Goal: Register for event/course

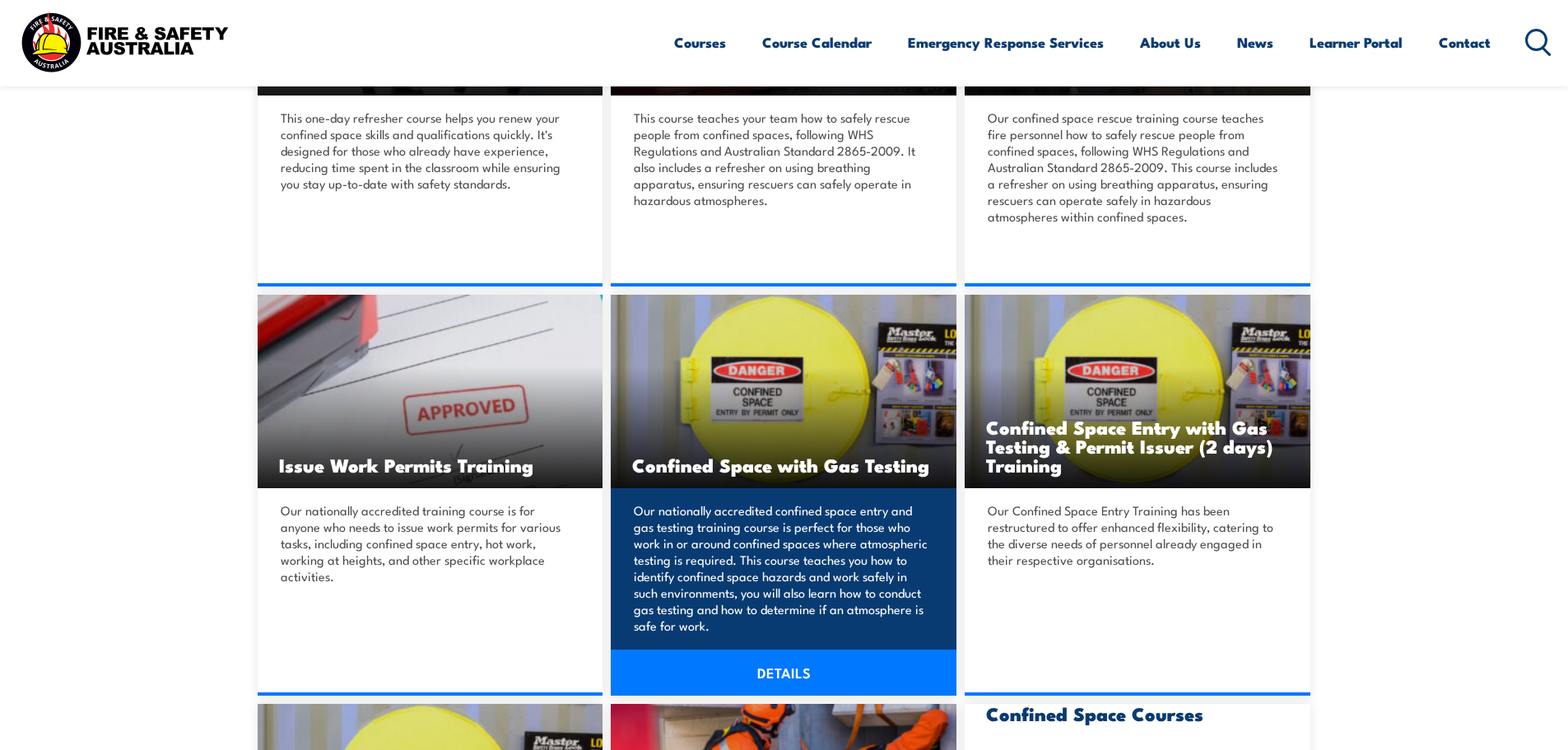
scroll to position [659, 0]
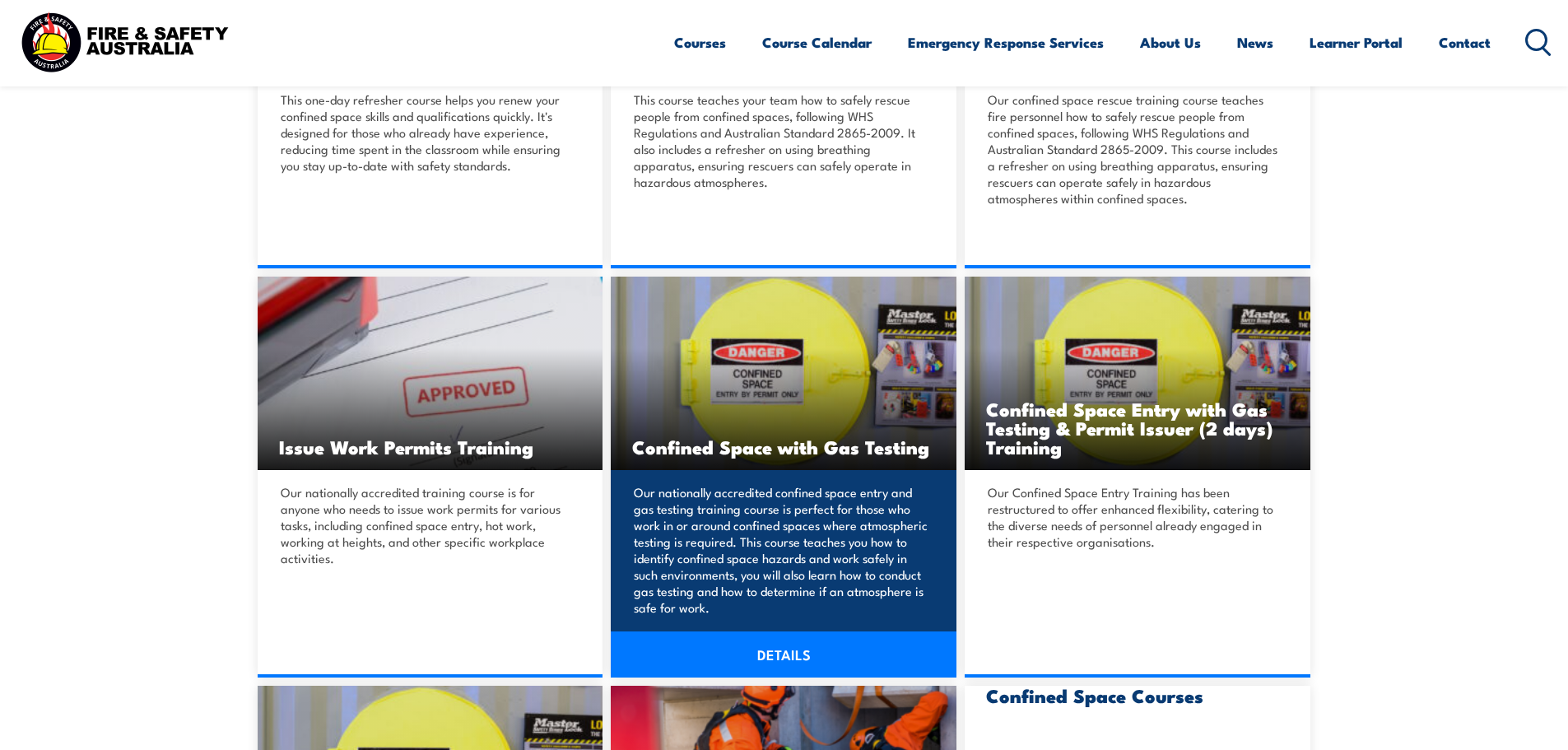
click at [737, 420] on img at bounding box center [784, 374] width 346 height 193
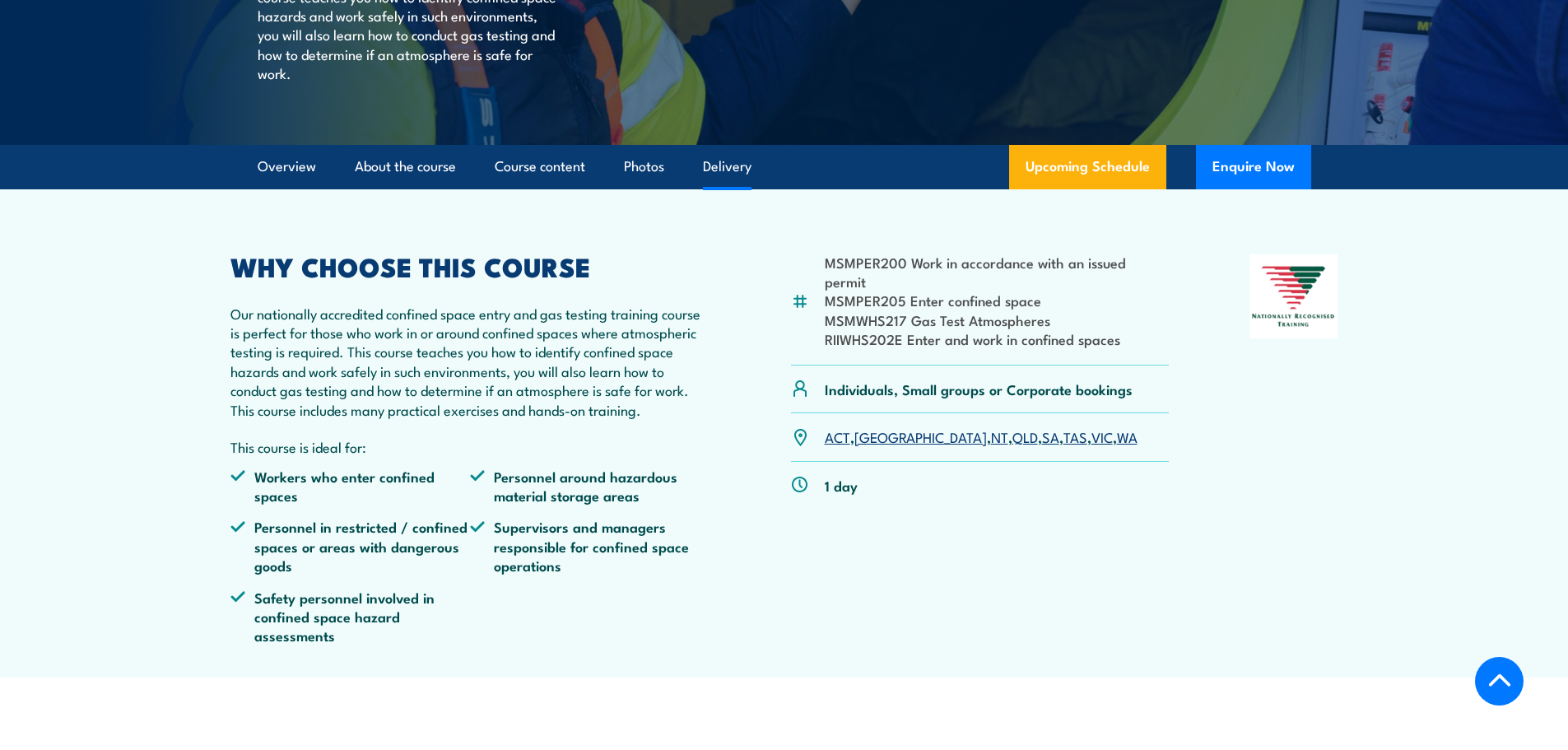
scroll to position [412, 0]
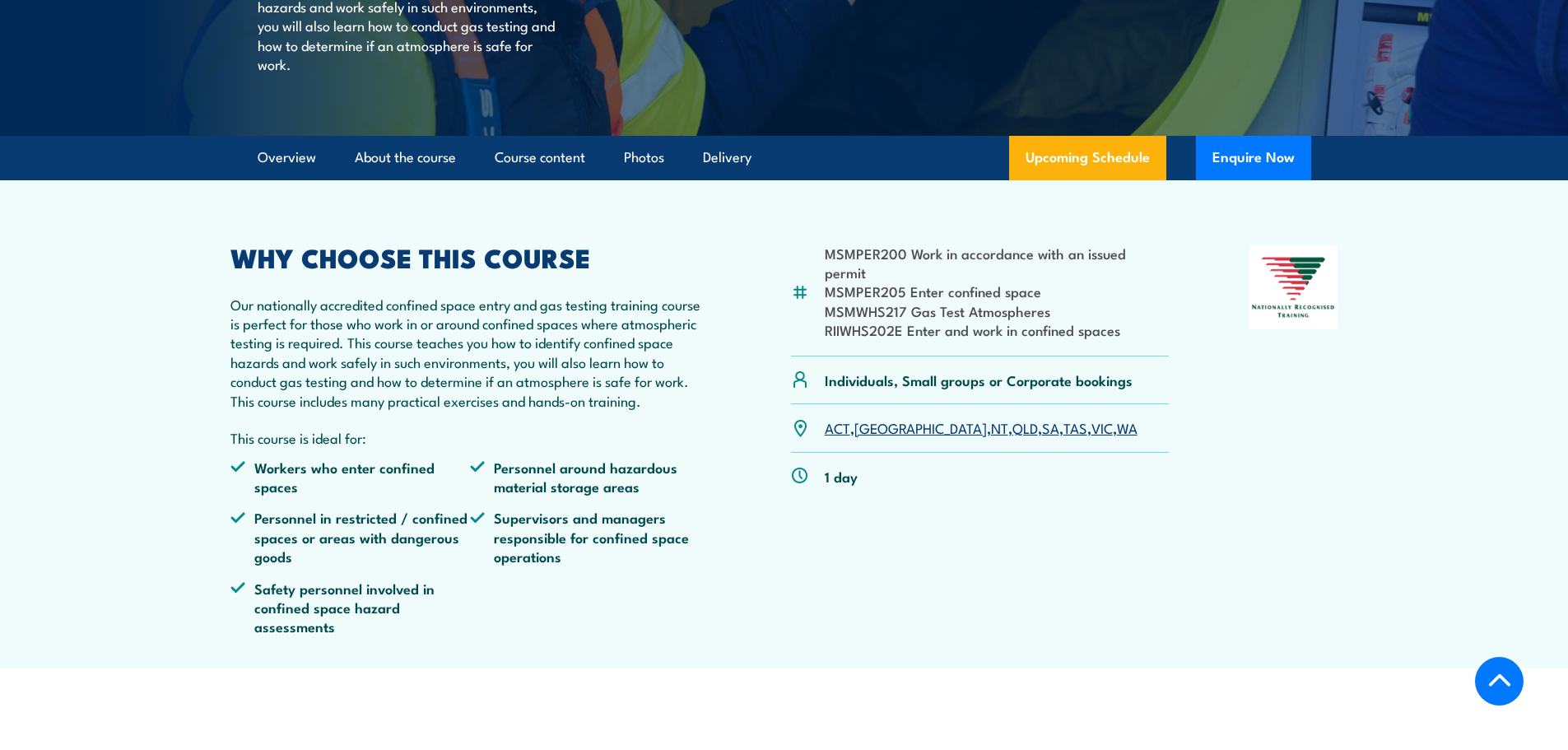
click at [1043, 438] on link "SA" at bounding box center [1051, 427] width 18 height 20
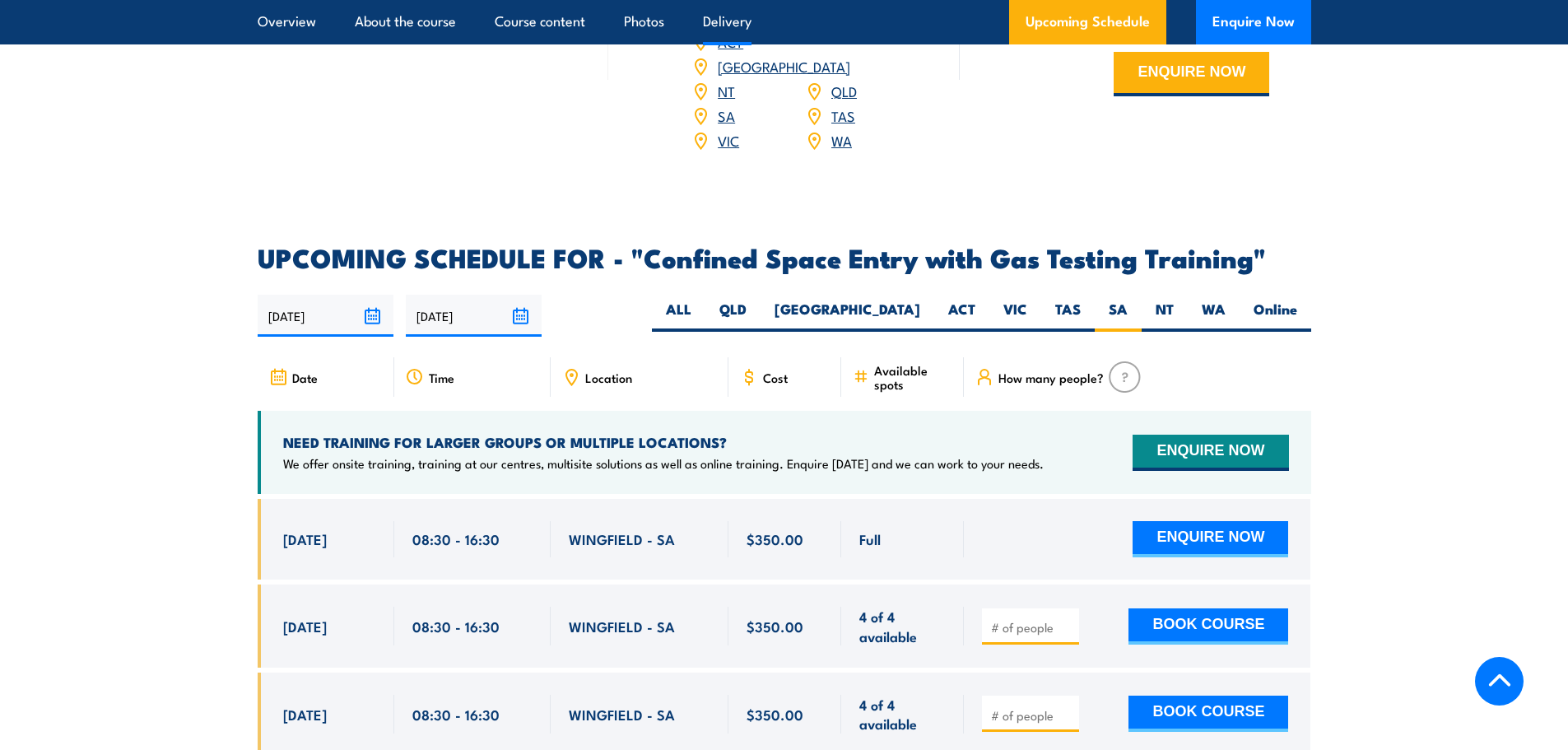
scroll to position [2841, 0]
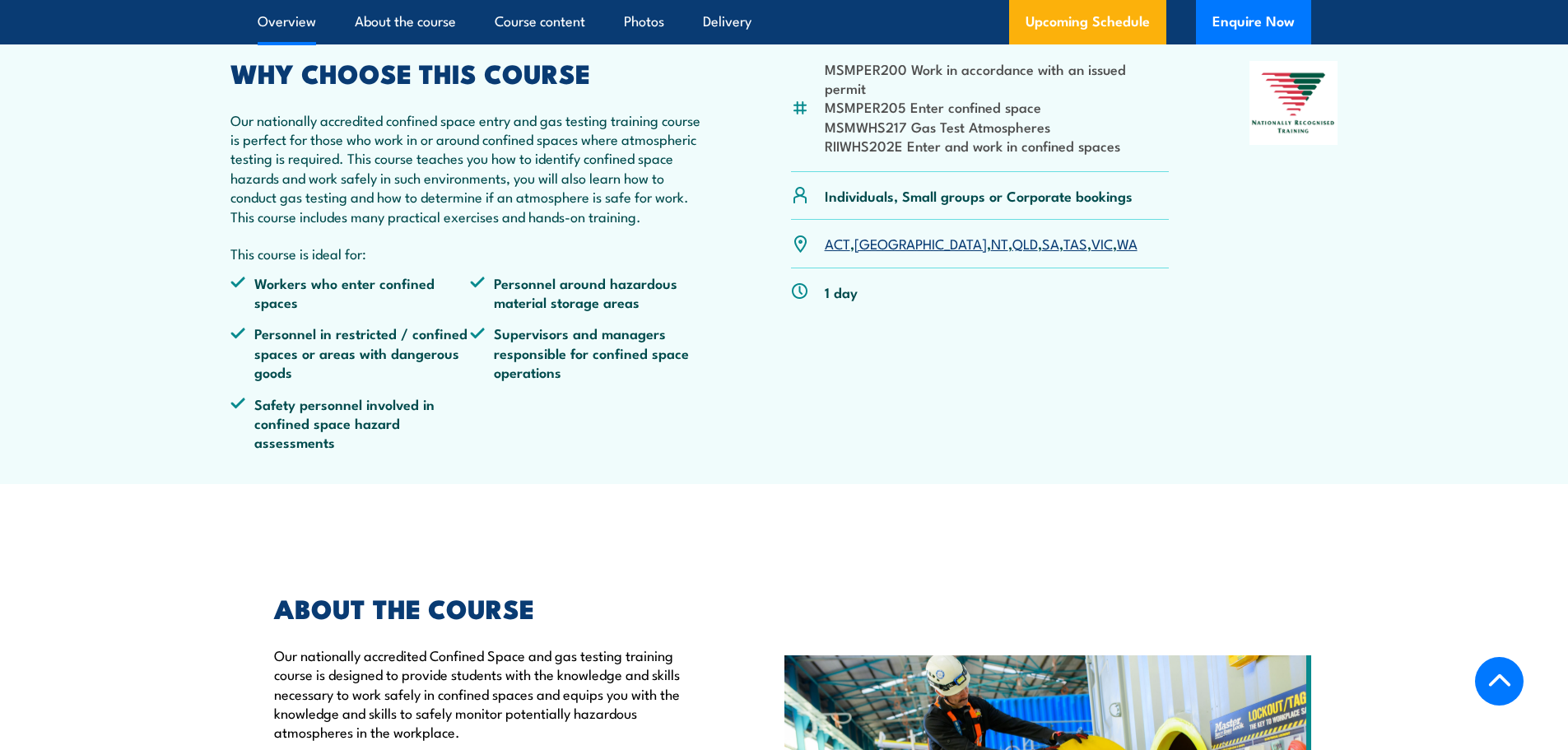
scroll to position [742, 0]
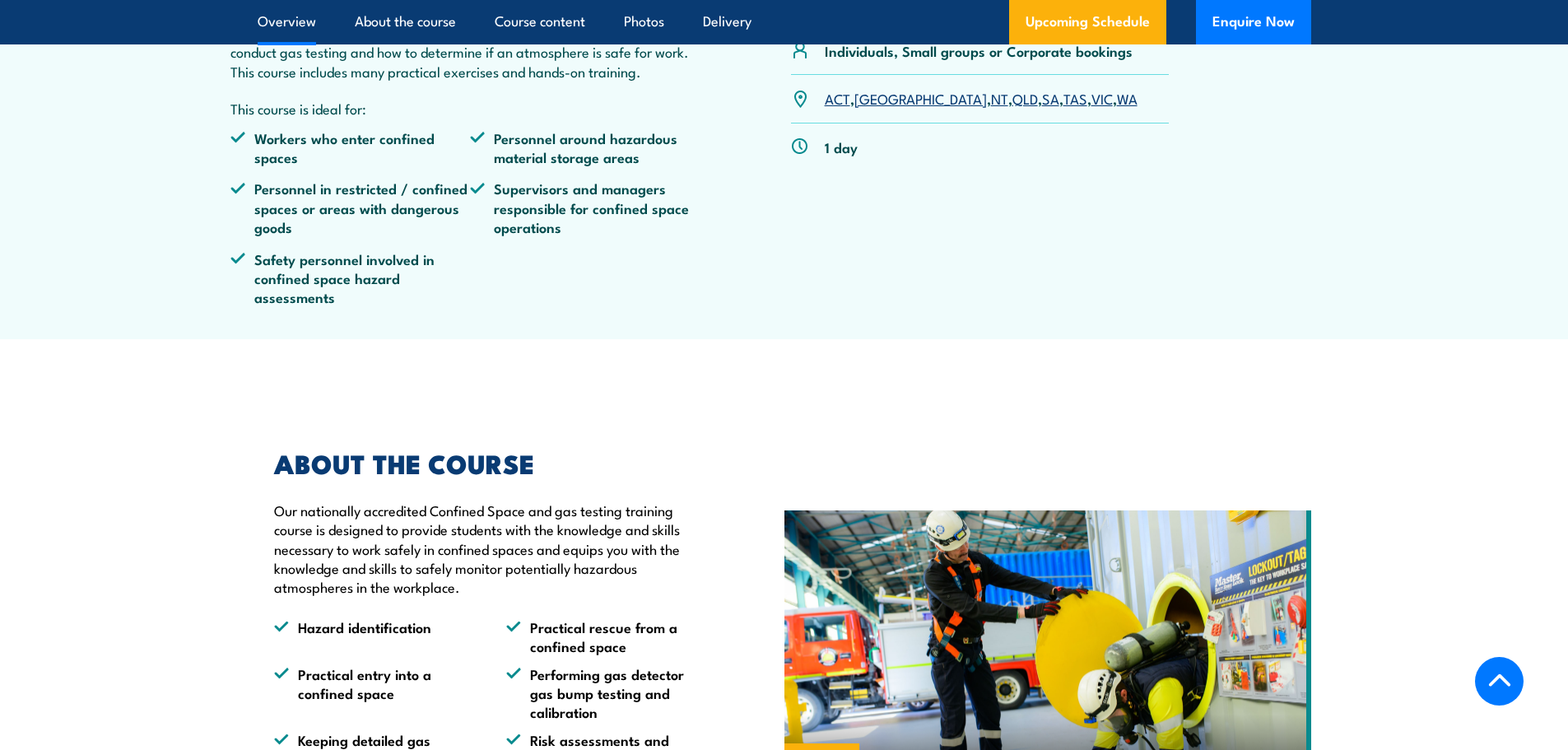
click at [1043, 108] on link "SA" at bounding box center [1051, 98] width 18 height 20
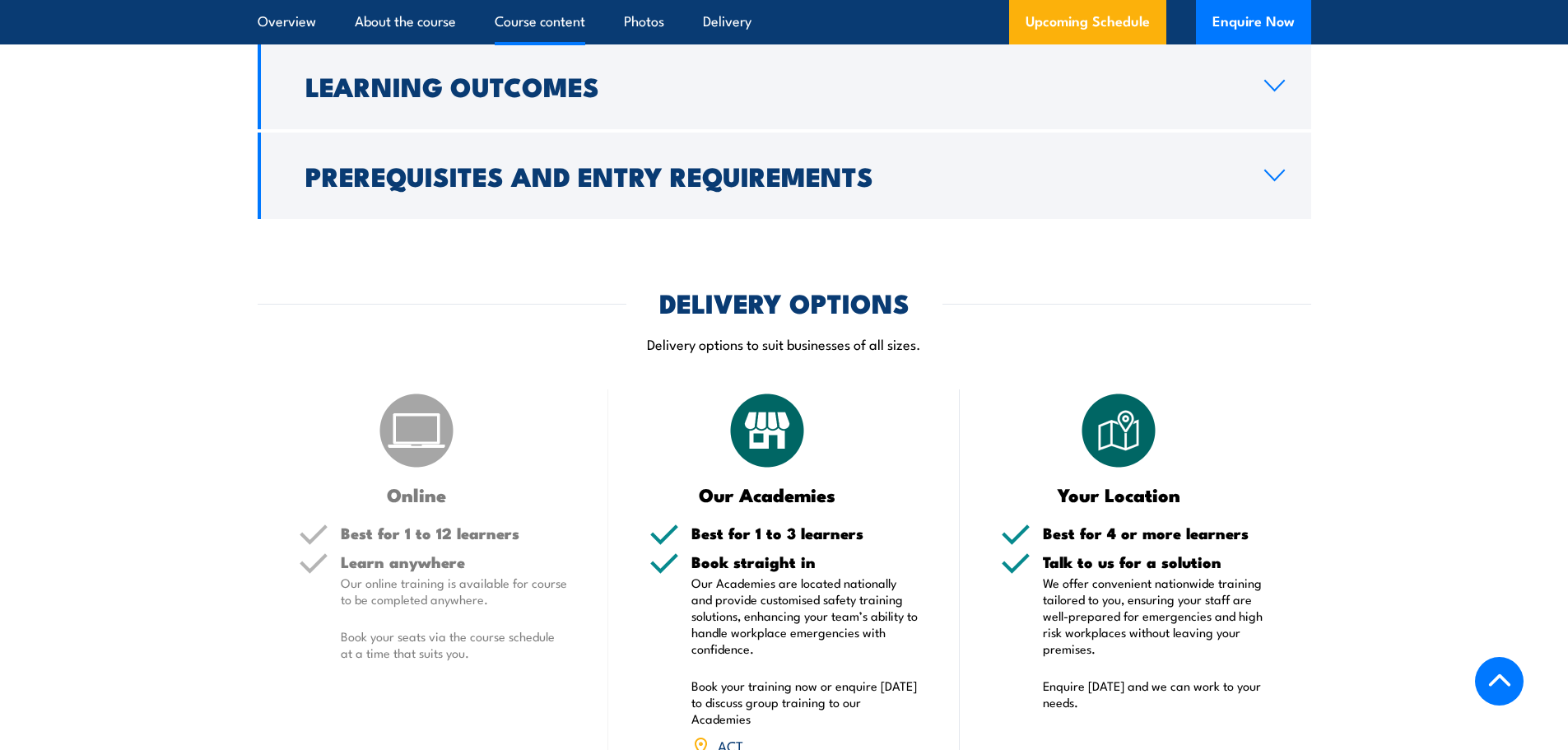
scroll to position [2056, 0]
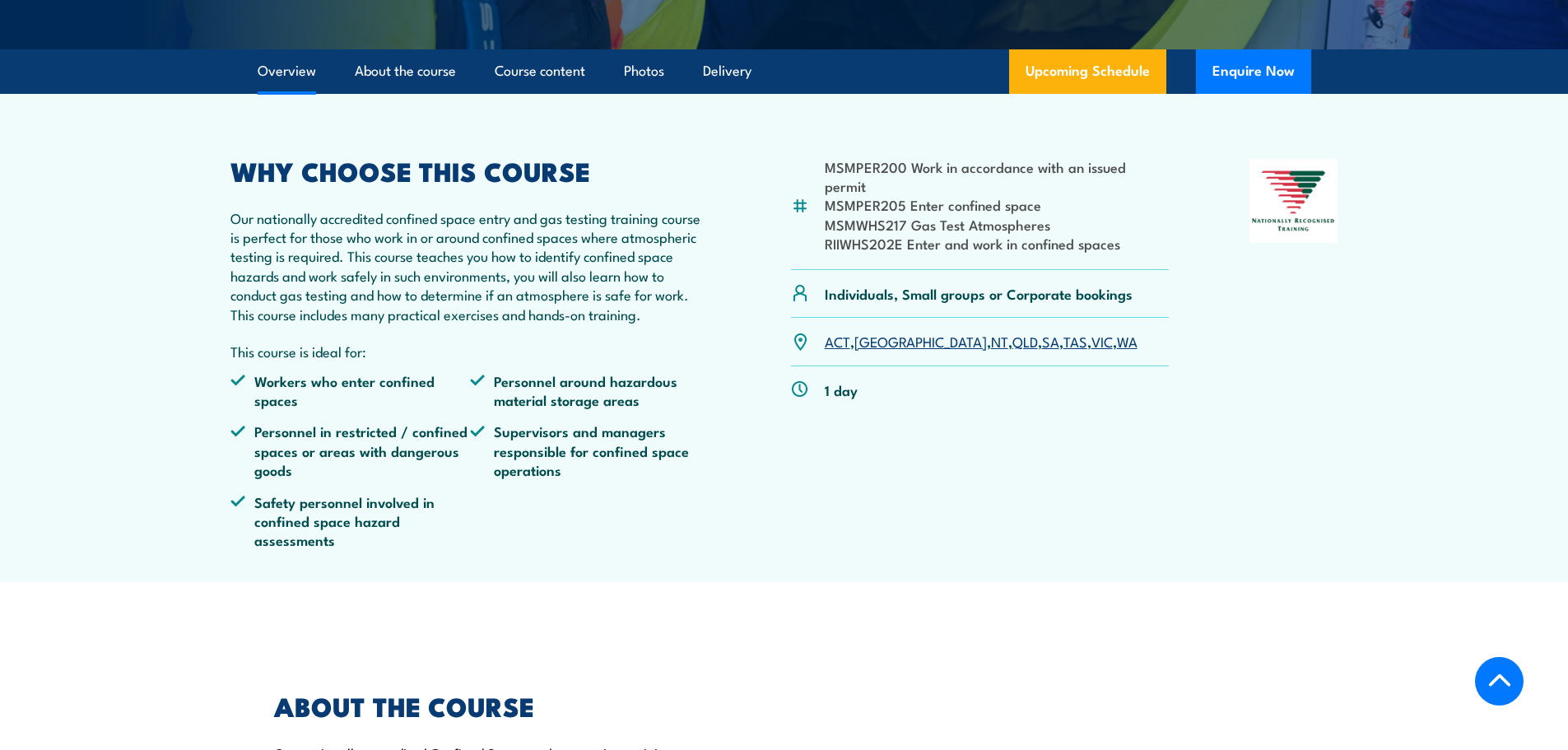
scroll to position [494, 0]
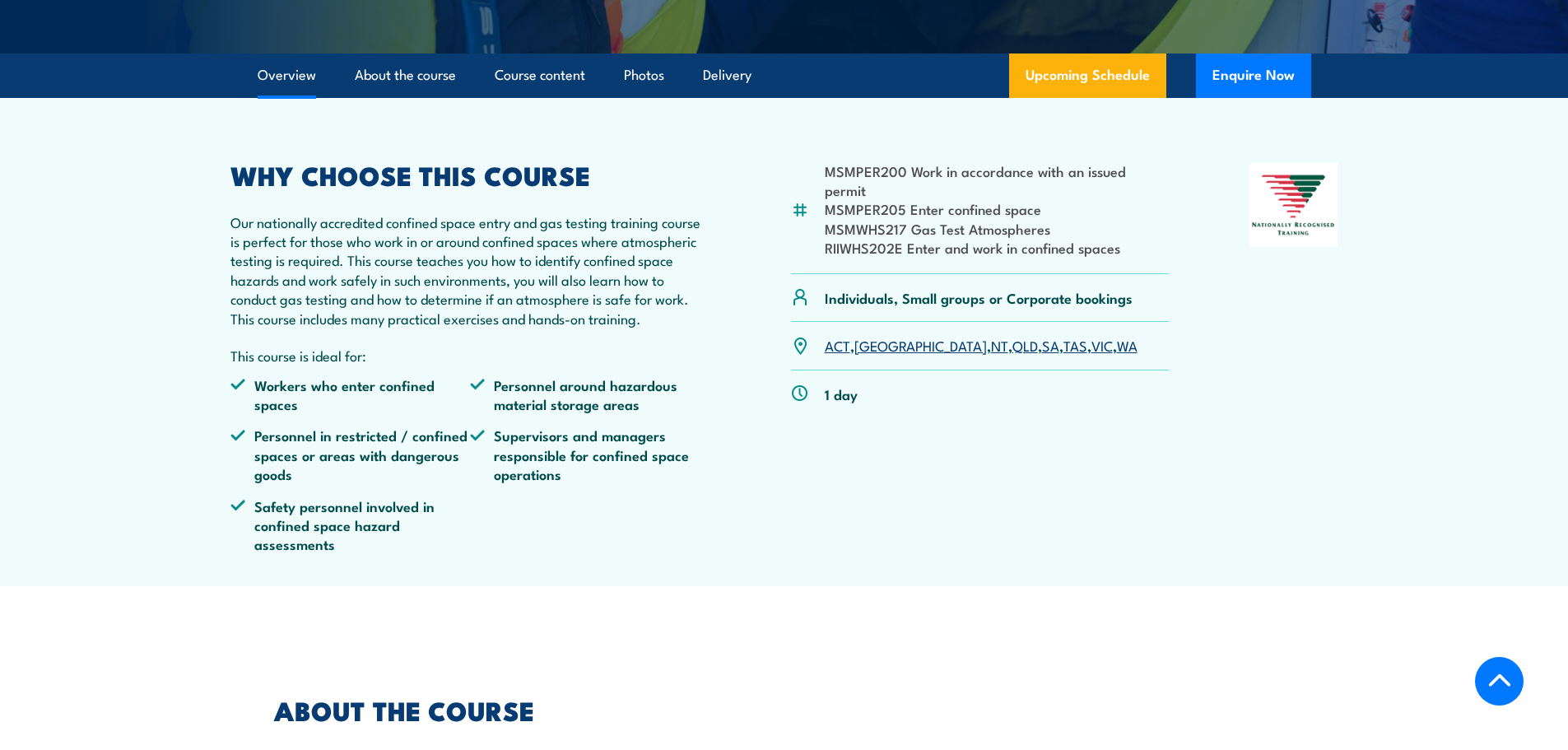
click at [1043, 355] on link "SA" at bounding box center [1051, 345] width 18 height 20
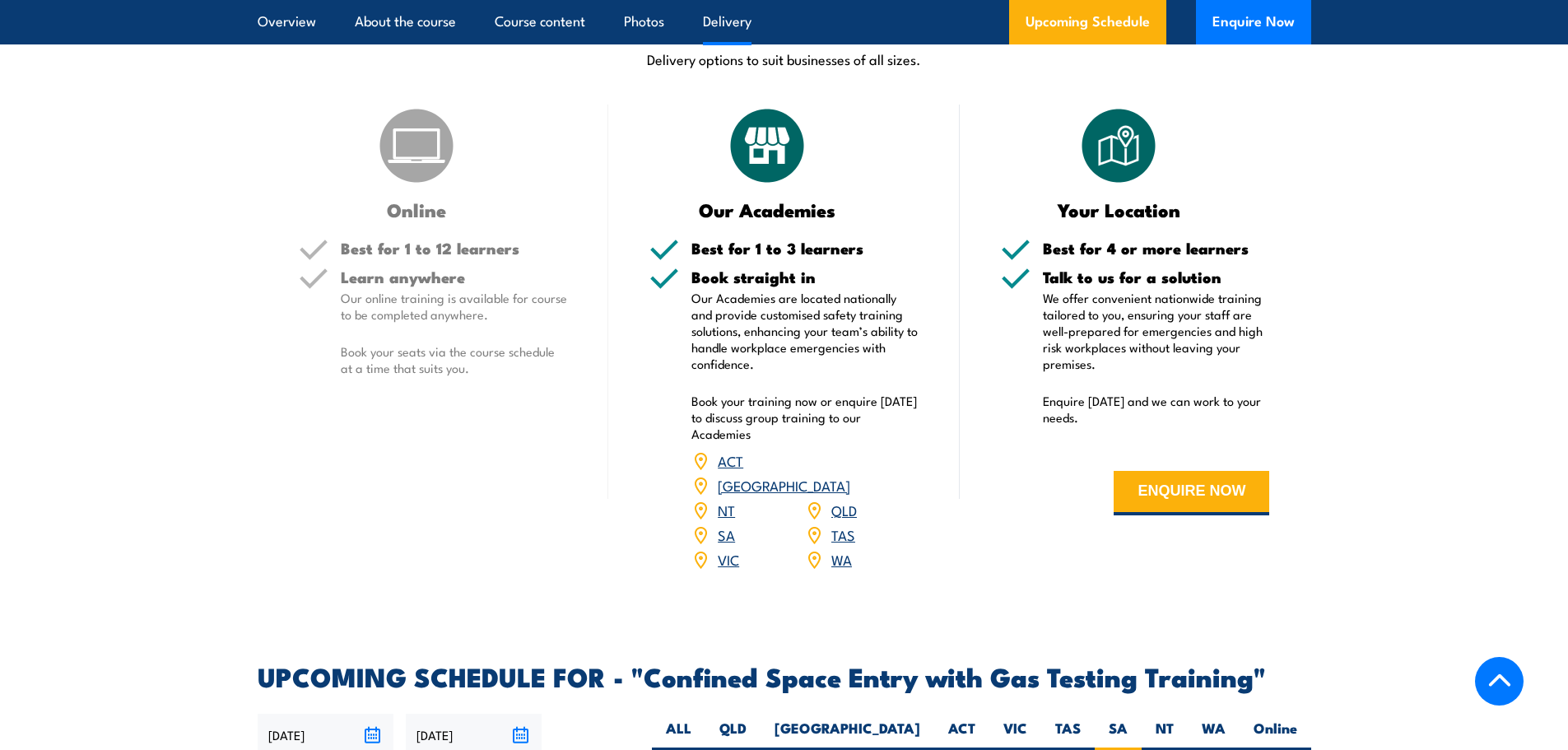
scroll to position [2138, 0]
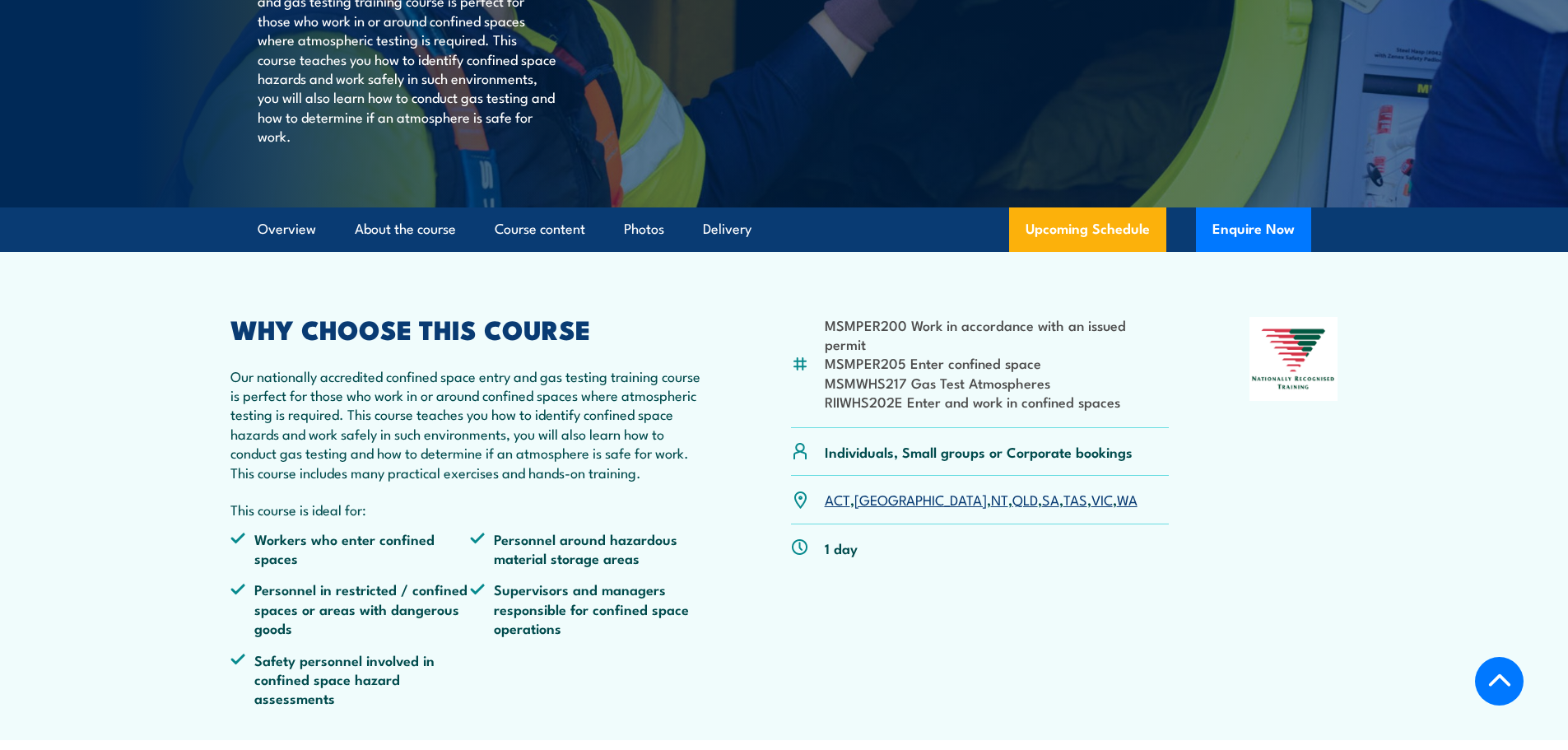
scroll to position [329, 0]
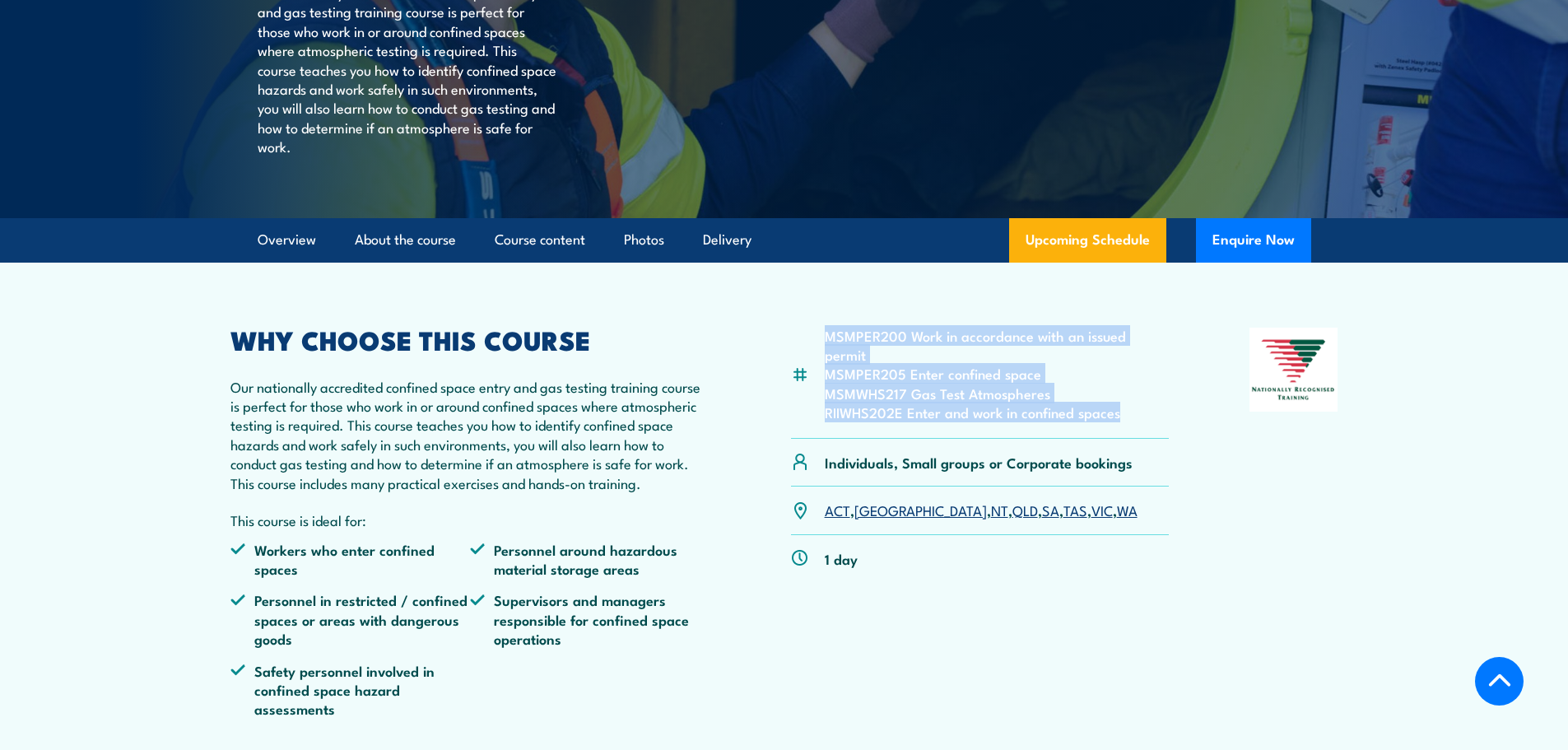
drag, startPoint x: 821, startPoint y: 370, endPoint x: 1132, endPoint y: 433, distance: 317.3
click at [1132, 433] on div "MSMPER200 Work in accordance with an issued permit MSMPER205 Enter confined spa…" at bounding box center [980, 383] width 379 height 111
click at [1043, 520] on link "SA" at bounding box center [1051, 510] width 18 height 20
